Goal: Task Accomplishment & Management: Manage account settings

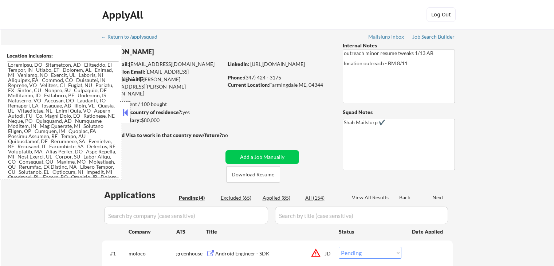
select select ""pending""
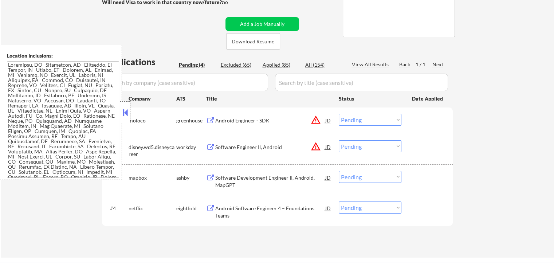
scroll to position [146, 0]
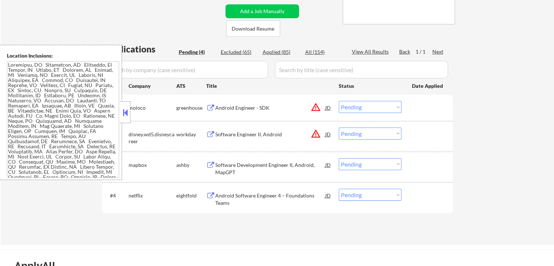
click at [353, 105] on select "Choose an option... Pending Applied Excluded (Questions) Excluded (Expired) Exc…" at bounding box center [370, 107] width 63 height 12
select select ""excluded__location_""
click at [339, 101] on select "Choose an option... Pending Applied Excluded (Questions) Excluded (Expired) Exc…" at bounding box center [370, 107] width 63 height 12
drag, startPoint x: 363, startPoint y: 132, endPoint x: 363, endPoint y: 136, distance: 4.0
click at [363, 132] on select "Choose an option... Pending Applied Excluded (Questions) Excluded (Expired) Exc…" at bounding box center [370, 134] width 63 height 12
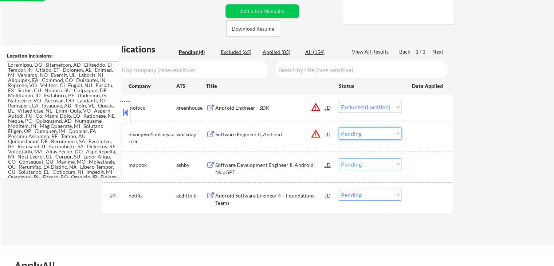
select select ""excluded__location_""
click at [339, 128] on select "Choose an option... Pending Applied Excluded (Questions) Excluded (Expired) Exc…" at bounding box center [370, 134] width 63 height 12
select select ""pending""
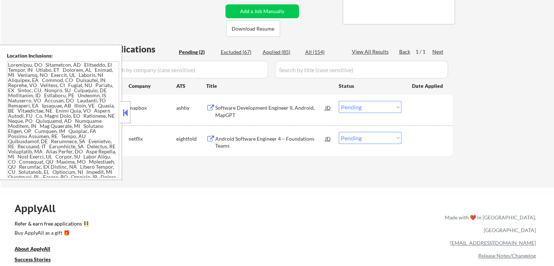
click at [213, 108] on button at bounding box center [210, 108] width 9 height 7
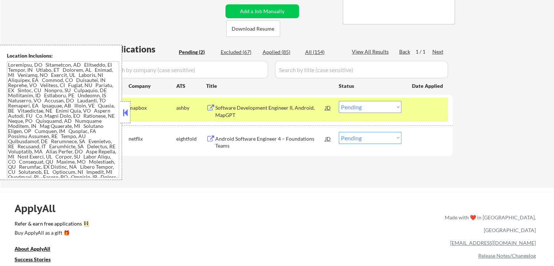
click at [385, 105] on select "Choose an option... Pending Applied Excluded (Questions) Excluded (Expired) Exc…" at bounding box center [370, 107] width 63 height 12
click at [339, 101] on select "Choose an option... Pending Applied Excluded (Questions) Excluded (Expired) Exc…" at bounding box center [370, 107] width 63 height 12
click at [211, 138] on button at bounding box center [210, 139] width 9 height 7
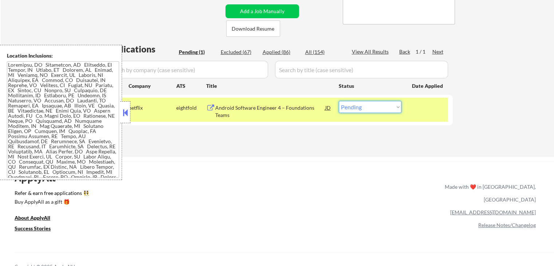
click at [363, 111] on select "Choose an option... Pending Applied Excluded (Questions) Excluded (Expired) Exc…" at bounding box center [370, 107] width 63 height 12
select select ""excluded__expired_""
click at [339, 101] on select "Choose an option... Pending Applied Excluded (Questions) Excluded (Expired) Exc…" at bounding box center [370, 107] width 63 height 12
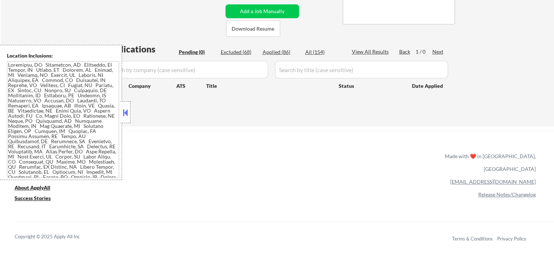
click at [297, 148] on div "ApplyAll Refer & earn free applications 👯‍♀️ Buy ApplyAll as a gift 🎁 About App…" at bounding box center [277, 194] width 554 height 116
